Goal: Task Accomplishment & Management: Manage account settings

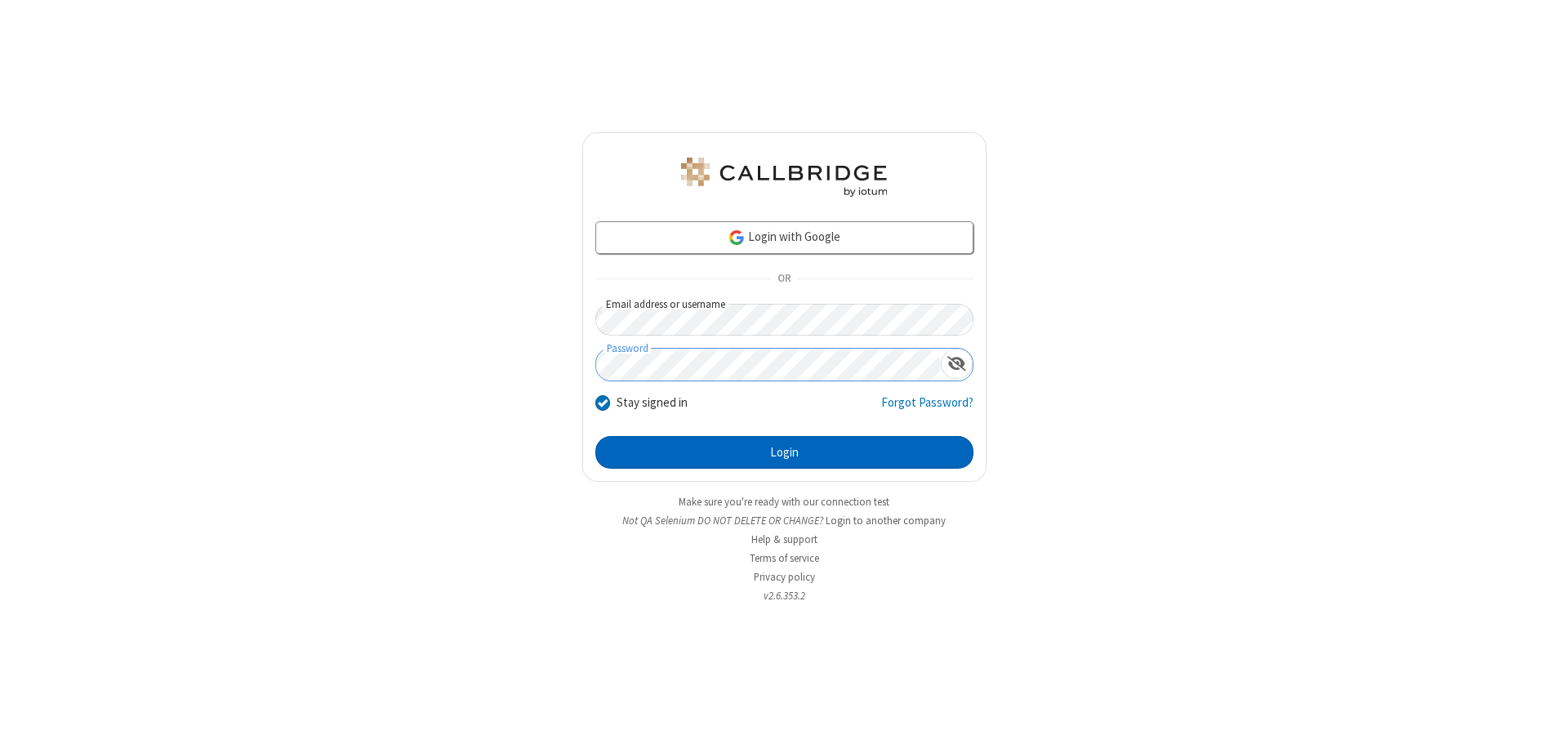
click at [784, 453] on button "Login" at bounding box center [784, 453] width 378 height 32
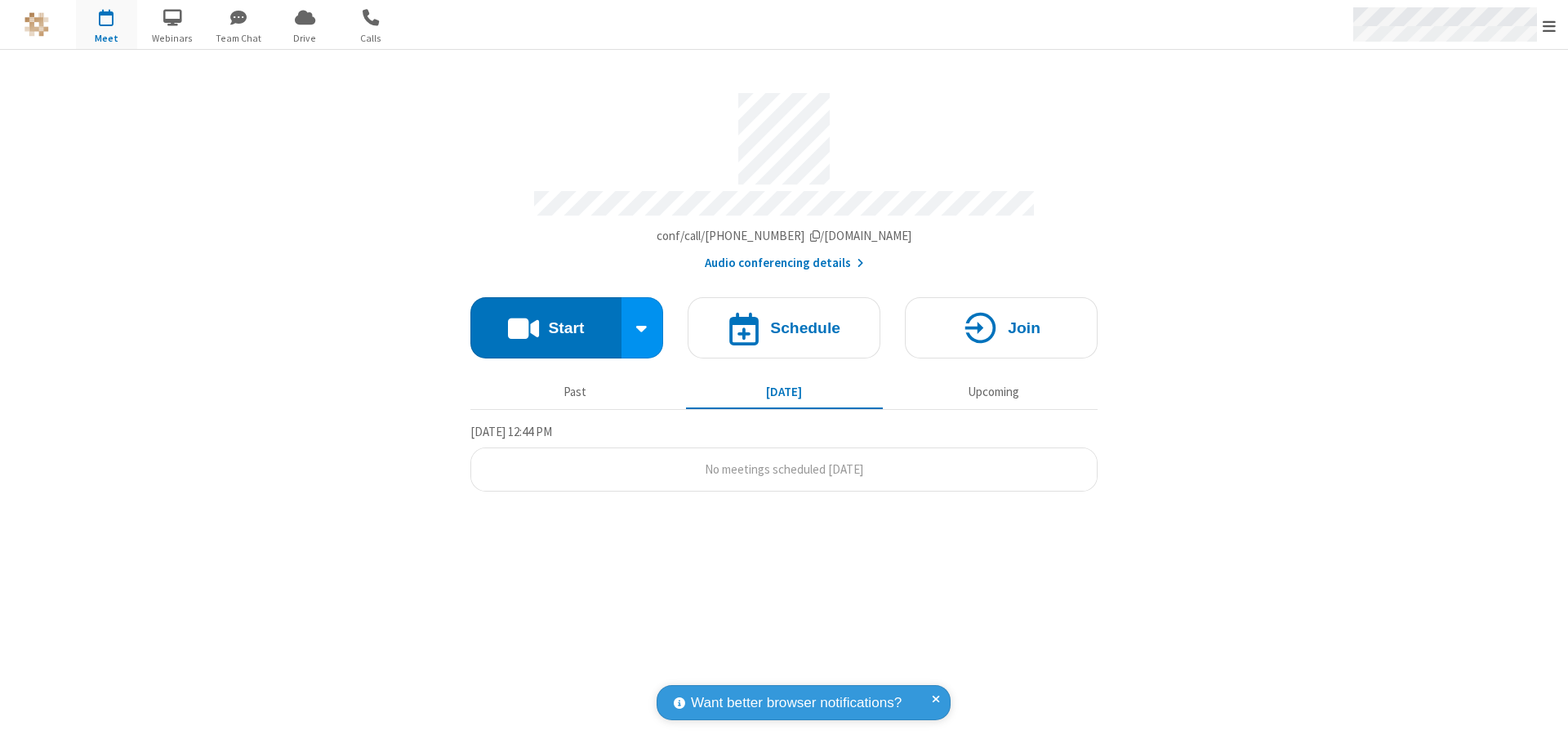
click at [1550, 26] on span "Open menu" at bounding box center [1550, 26] width 13 height 16
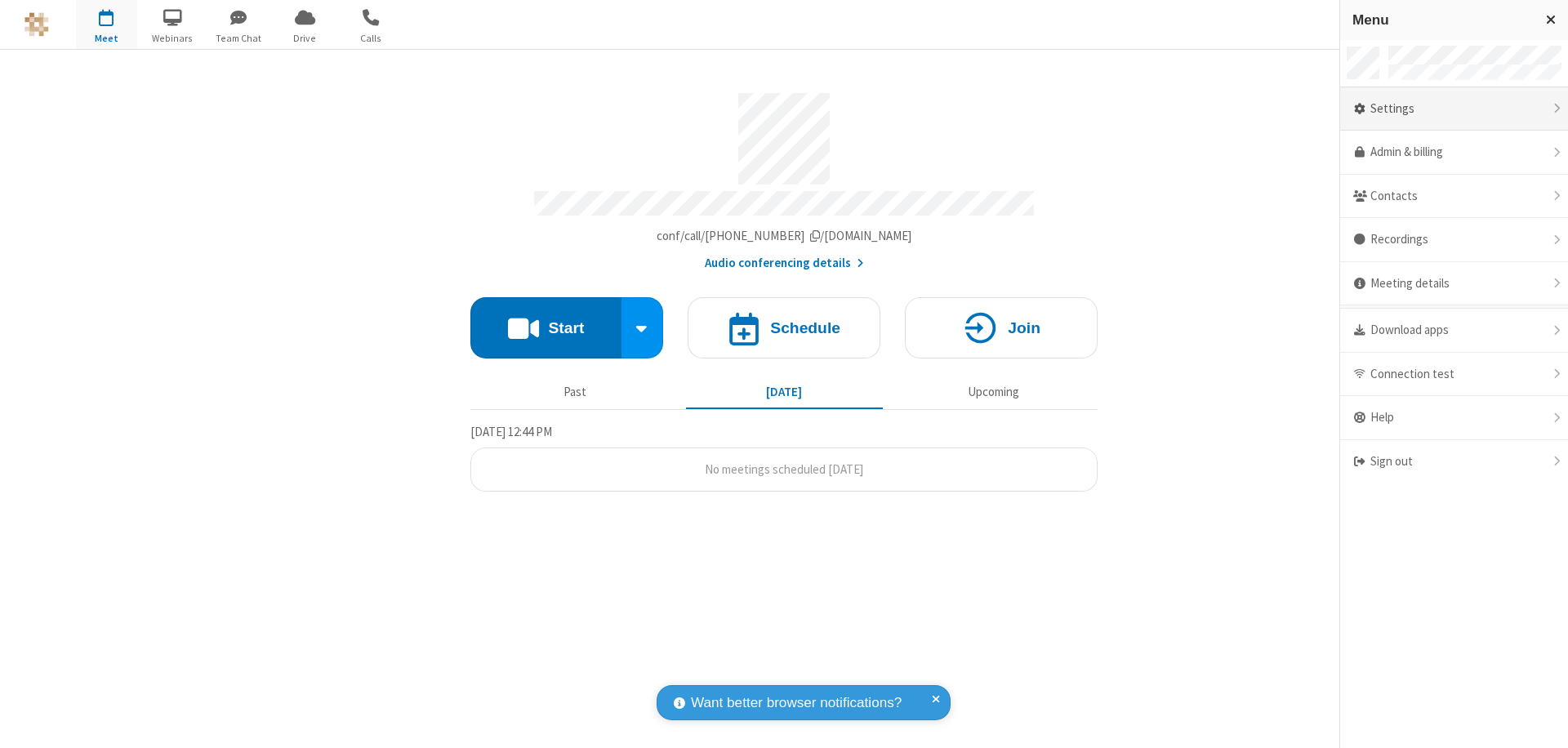
click at [1454, 109] on div "Settings" at bounding box center [1454, 110] width 228 height 44
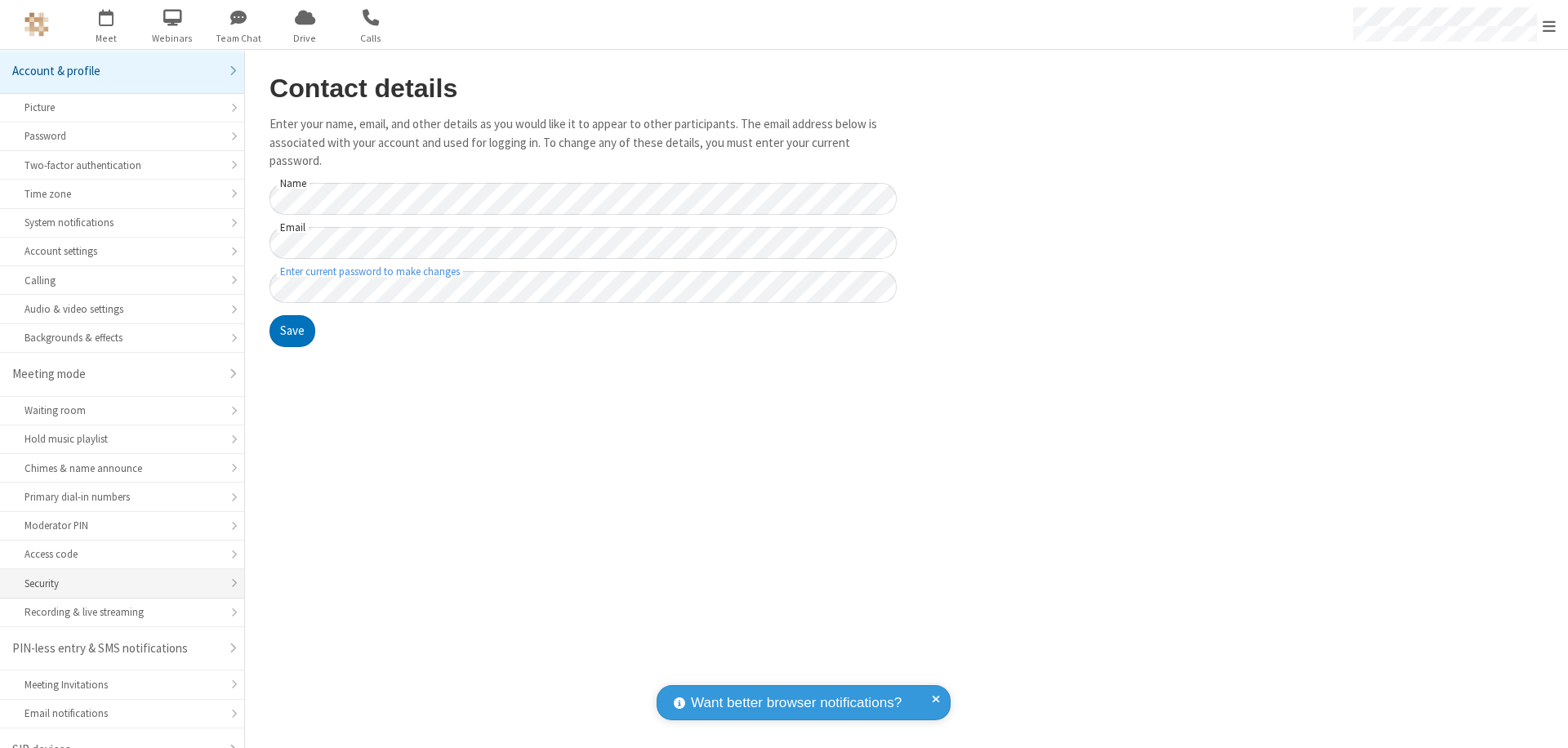
click at [116, 576] on div "Security" at bounding box center [122, 584] width 195 height 15
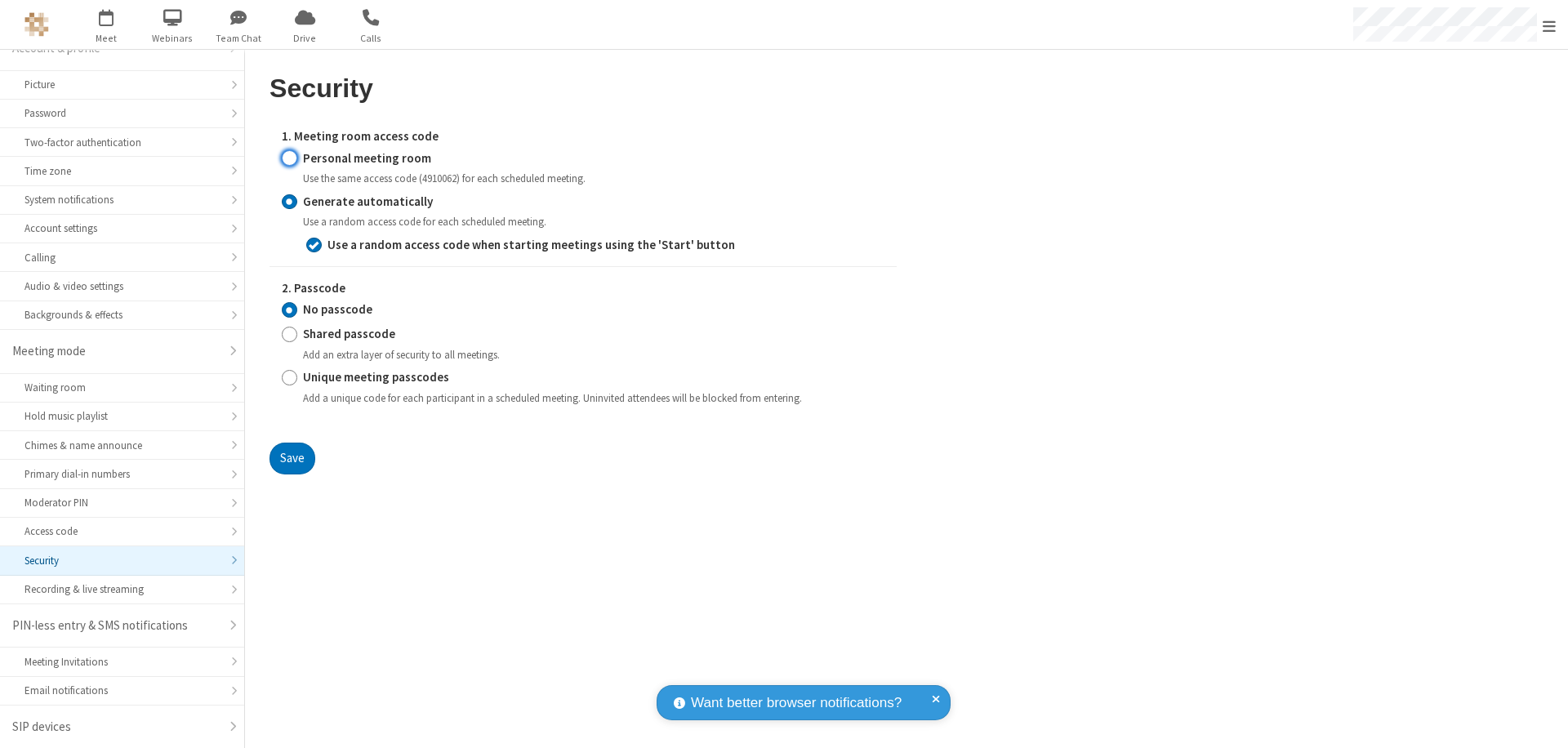
click at [290, 158] on input "Personal meeting room" at bounding box center [290, 158] width 15 height 17
radio input "true"
click at [291, 475] on button "Save" at bounding box center [292, 459] width 46 height 32
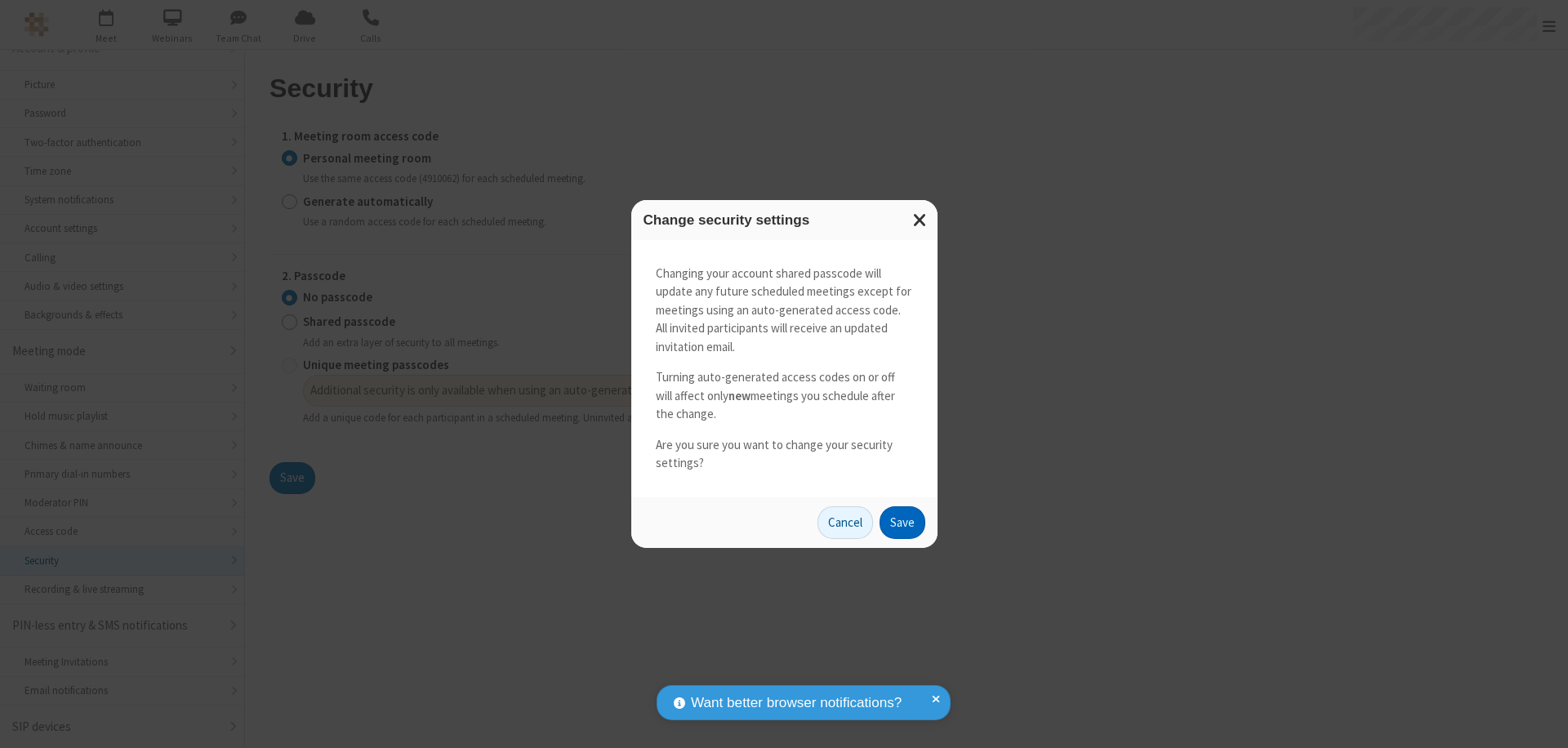
click at [902, 522] on button "Save" at bounding box center [903, 523] width 46 height 32
